Goal: Find specific page/section: Find specific page/section

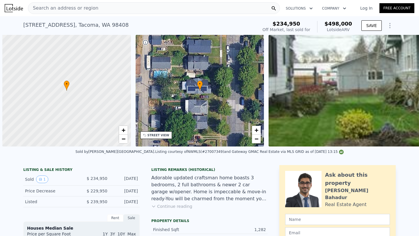
scroll to position [0, 2]
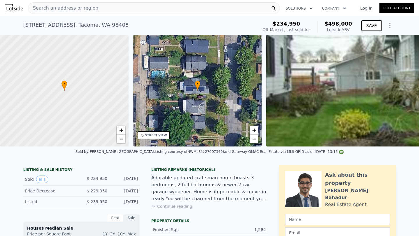
click at [87, 10] on span "Search an address or region" at bounding box center [63, 8] width 70 height 7
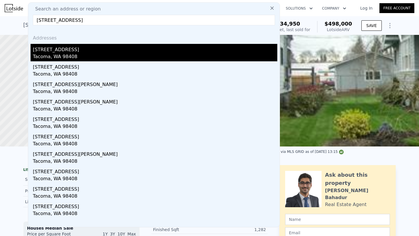
type input "[STREET_ADDRESS]"
click at [84, 53] on div "[STREET_ADDRESS]" at bounding box center [155, 48] width 245 height 9
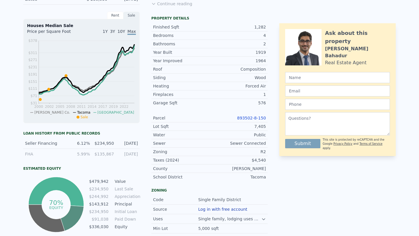
scroll to position [0, 0]
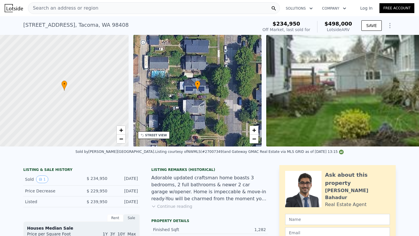
click at [88, 11] on span "Search an address or region" at bounding box center [63, 8] width 70 height 7
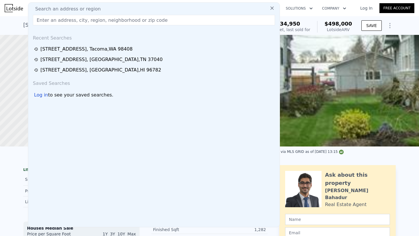
click at [88, 11] on span "Search an address or region" at bounding box center [66, 9] width 70 height 7
click at [79, 22] on input "text" at bounding box center [154, 20] width 242 height 10
paste input "[STREET_ADDRESS]"
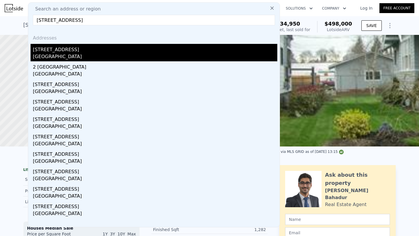
type input "[STREET_ADDRESS]"
click at [112, 50] on div "[STREET_ADDRESS]" at bounding box center [155, 48] width 245 height 9
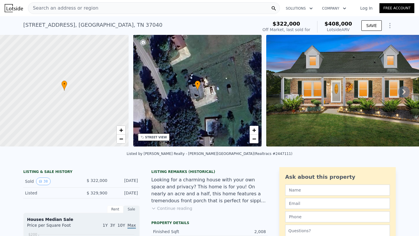
click at [350, 118] on img at bounding box center [350, 91] width 168 height 112
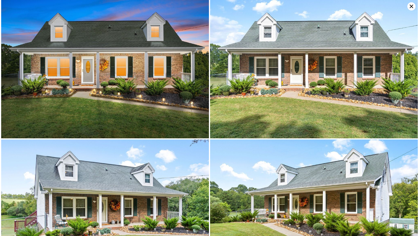
click at [414, 8] on icon at bounding box center [412, 6] width 8 height 8
